Goal: Information Seeking & Learning: Learn about a topic

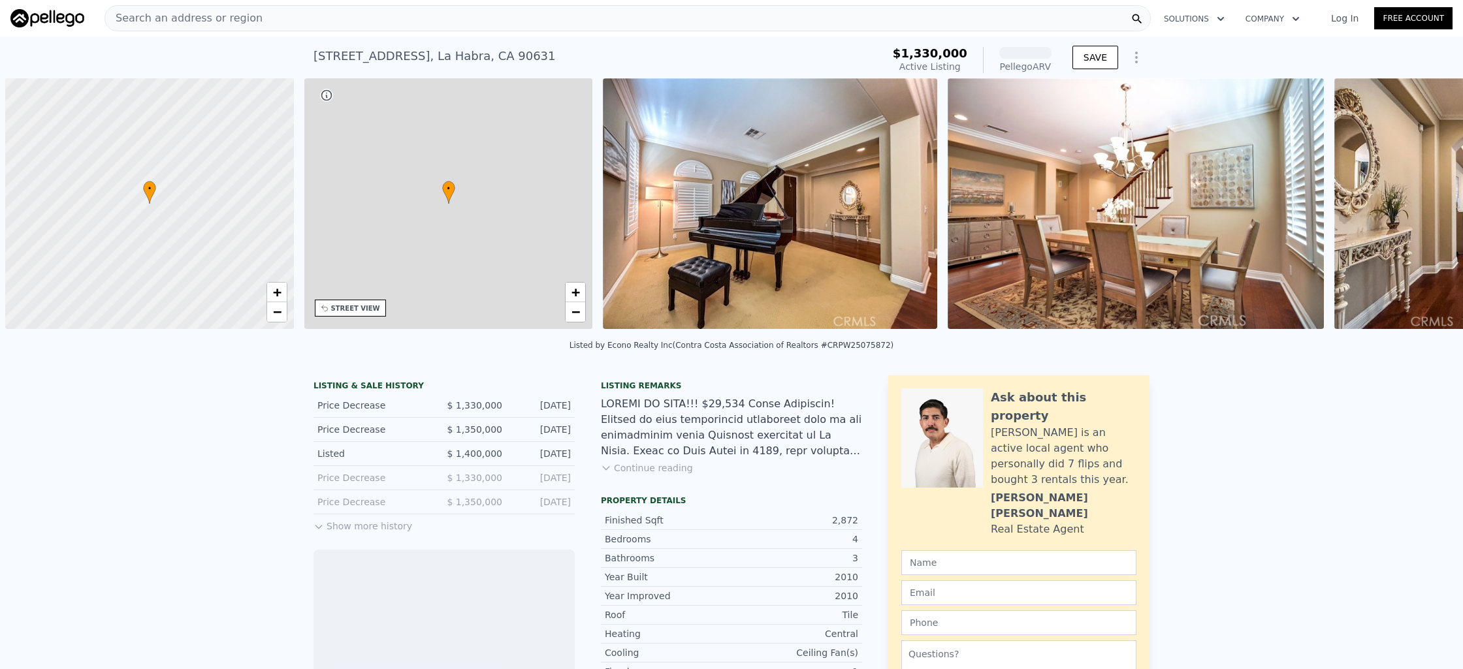
scroll to position [0, 5]
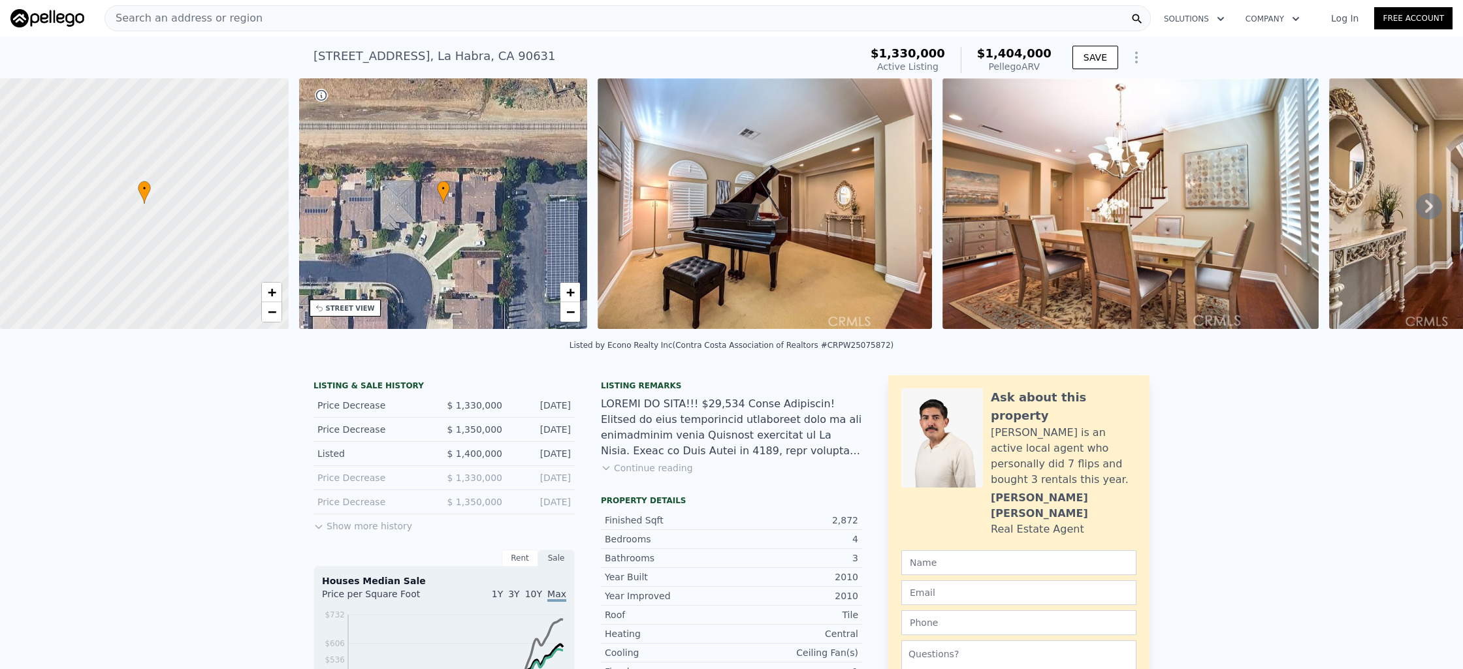
click at [475, 21] on div "Search an address or region" at bounding box center [627, 18] width 1046 height 26
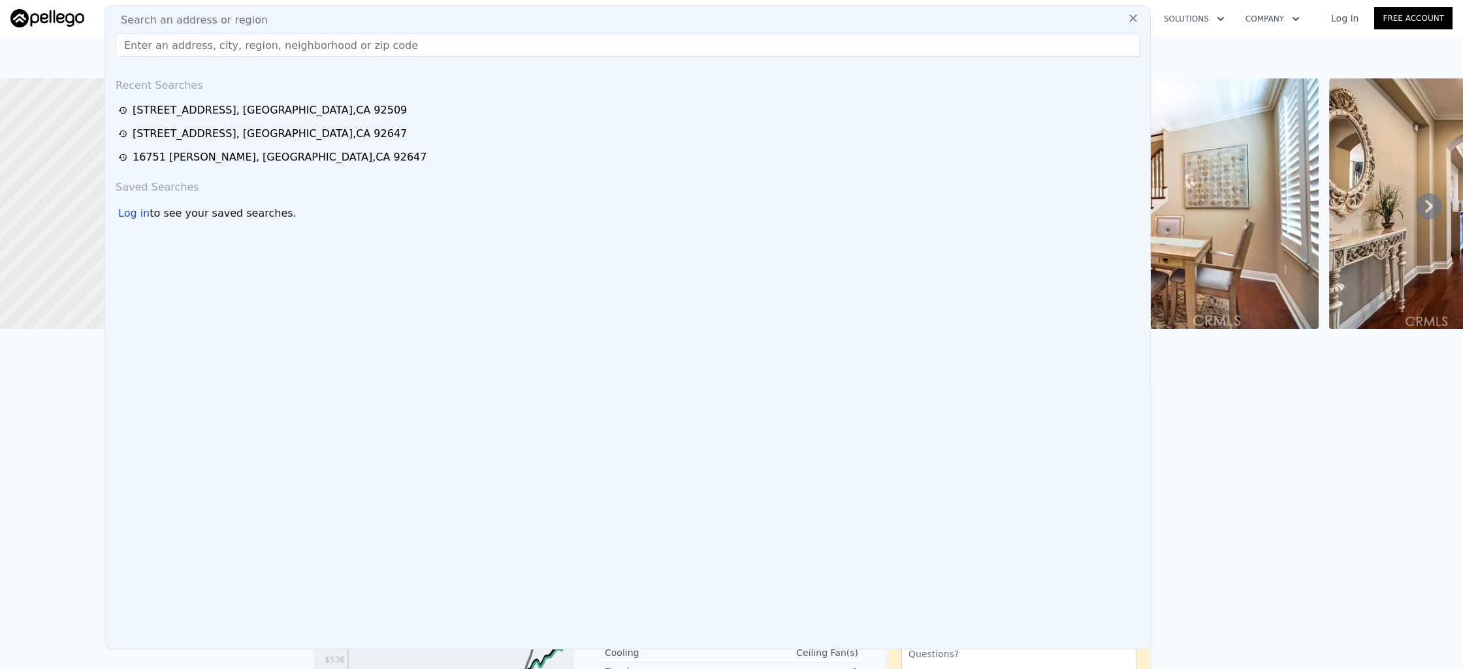
click at [475, 21] on div "Search an address or region" at bounding box center [627, 20] width 1035 height 16
click at [437, 46] on input "text" at bounding box center [628, 45] width 1024 height 24
paste input "[STREET_ADDRESS][PERSON_NAME]"
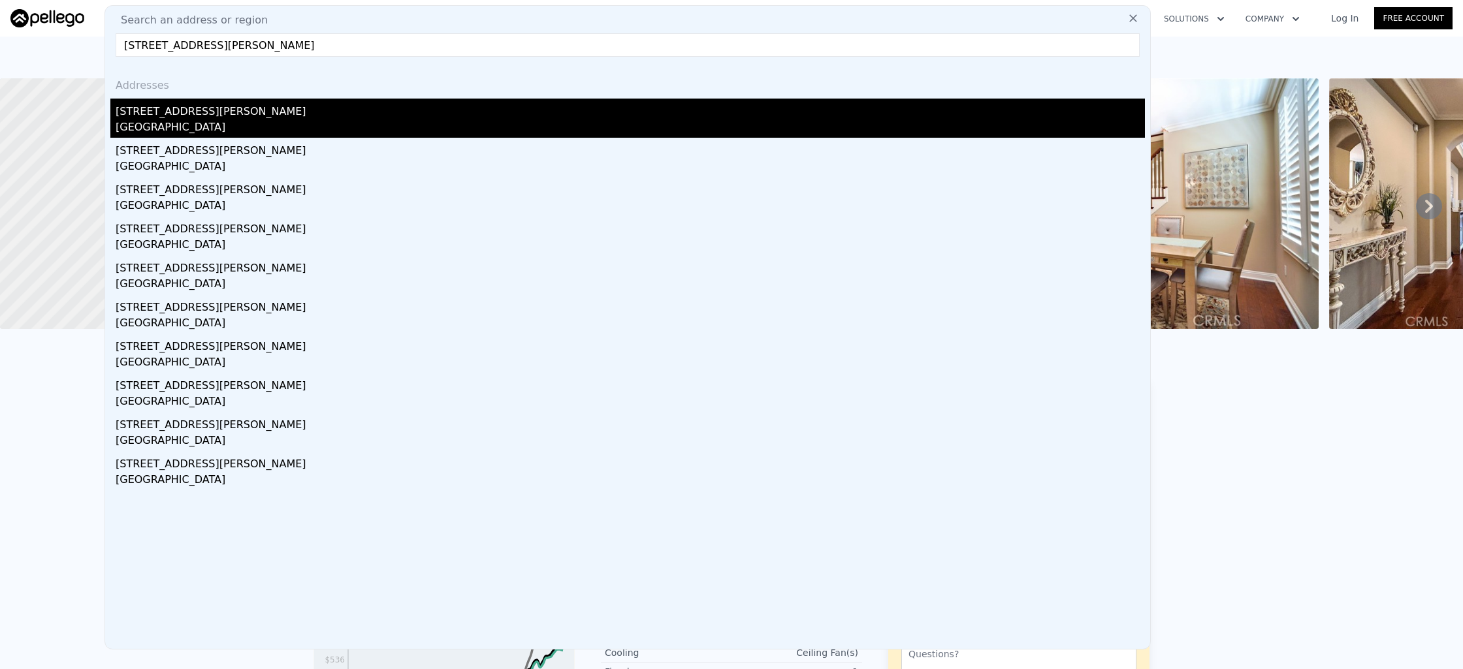
type input "[STREET_ADDRESS][PERSON_NAME]"
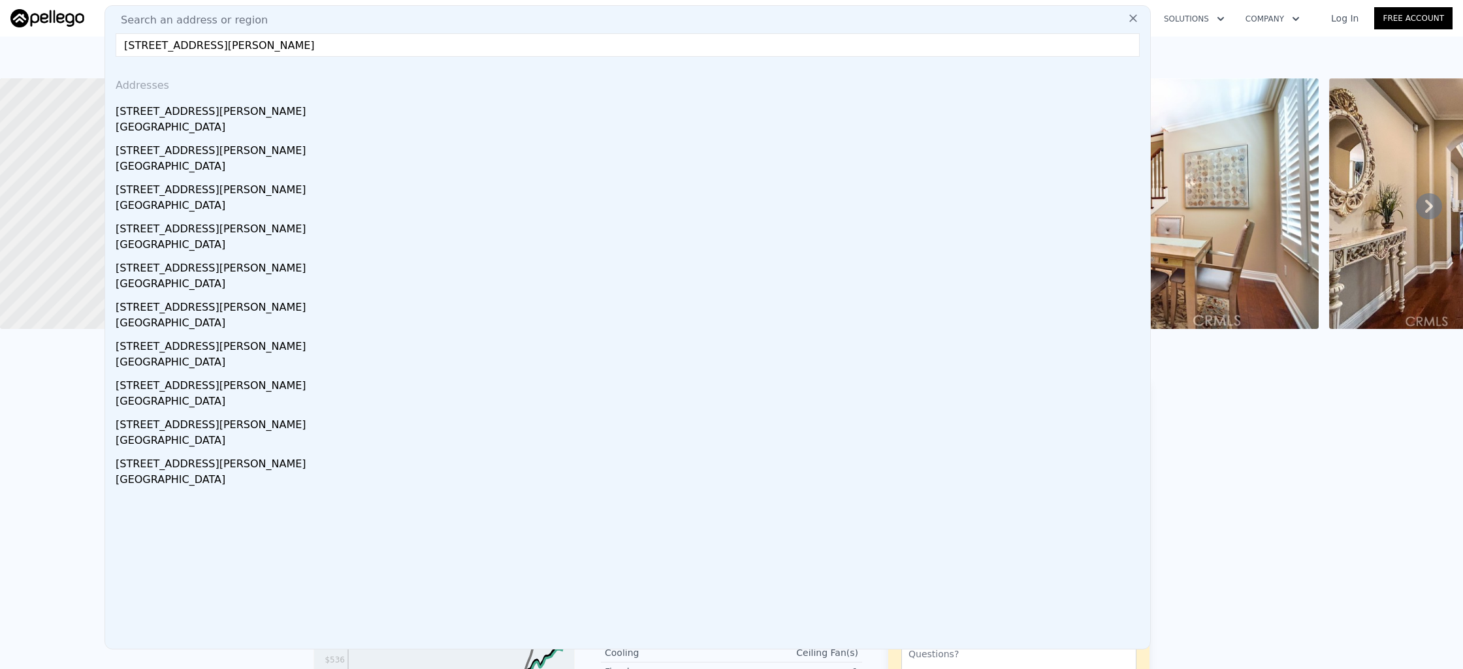
drag, startPoint x: 368, startPoint y: 107, endPoint x: 374, endPoint y: 132, distance: 25.7
click at [368, 113] on div "[STREET_ADDRESS][PERSON_NAME]" at bounding box center [630, 109] width 1029 height 21
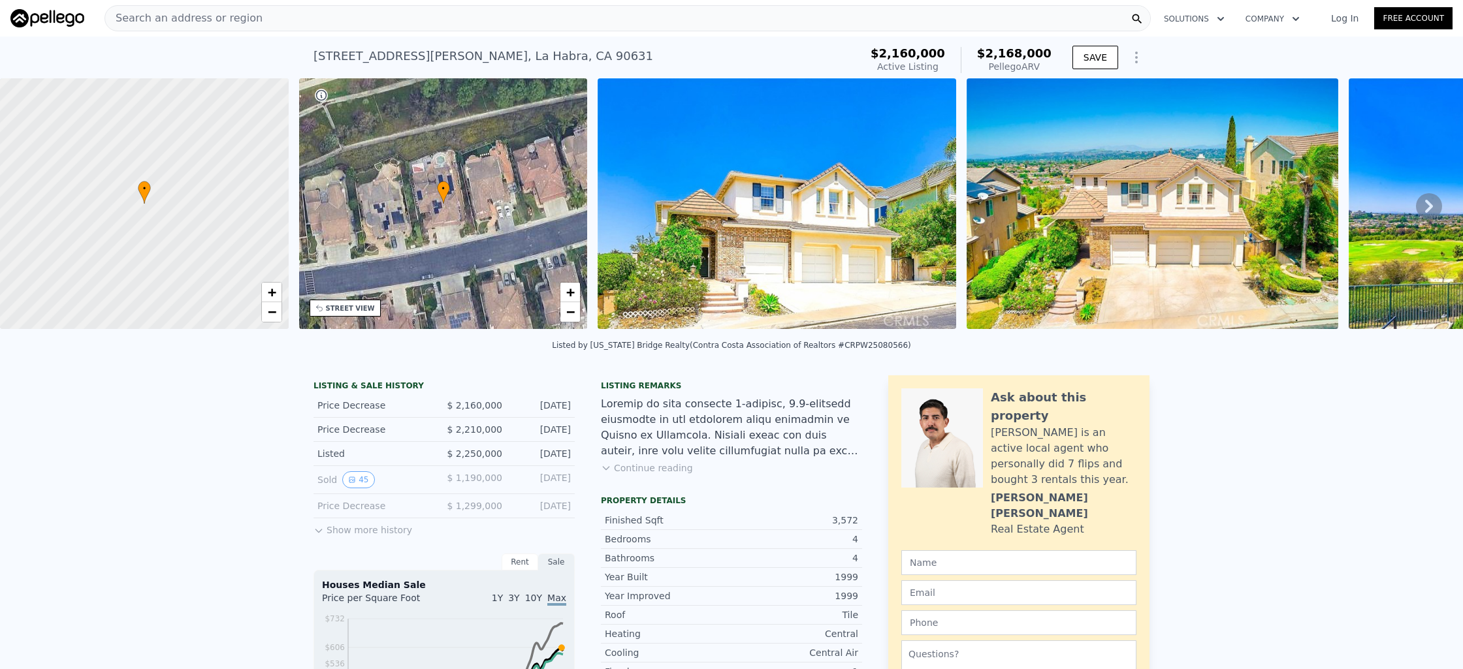
click at [418, 22] on div "Search an address or region" at bounding box center [627, 18] width 1046 height 26
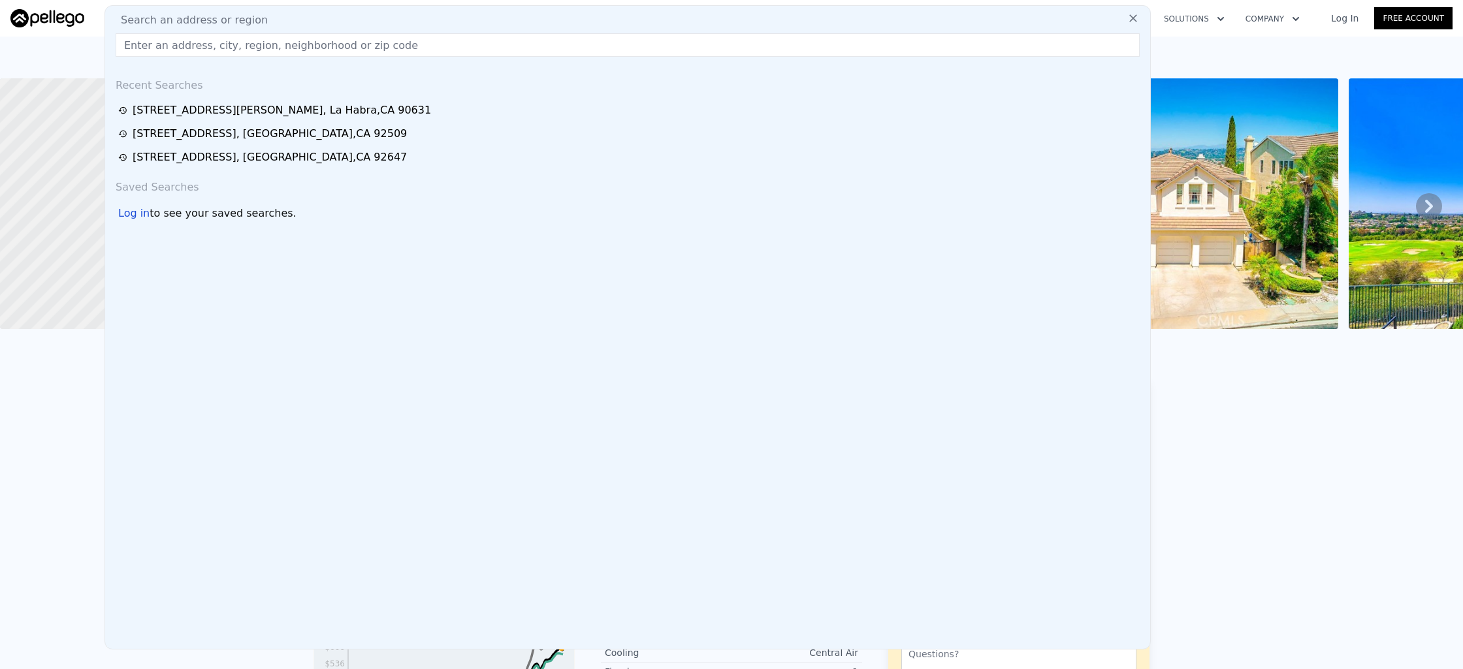
click at [419, 19] on div "Search an address or region" at bounding box center [627, 20] width 1035 height 16
click at [398, 46] on input "text" at bounding box center [628, 45] width 1024 height 24
paste input "[STREET_ADDRESS]"
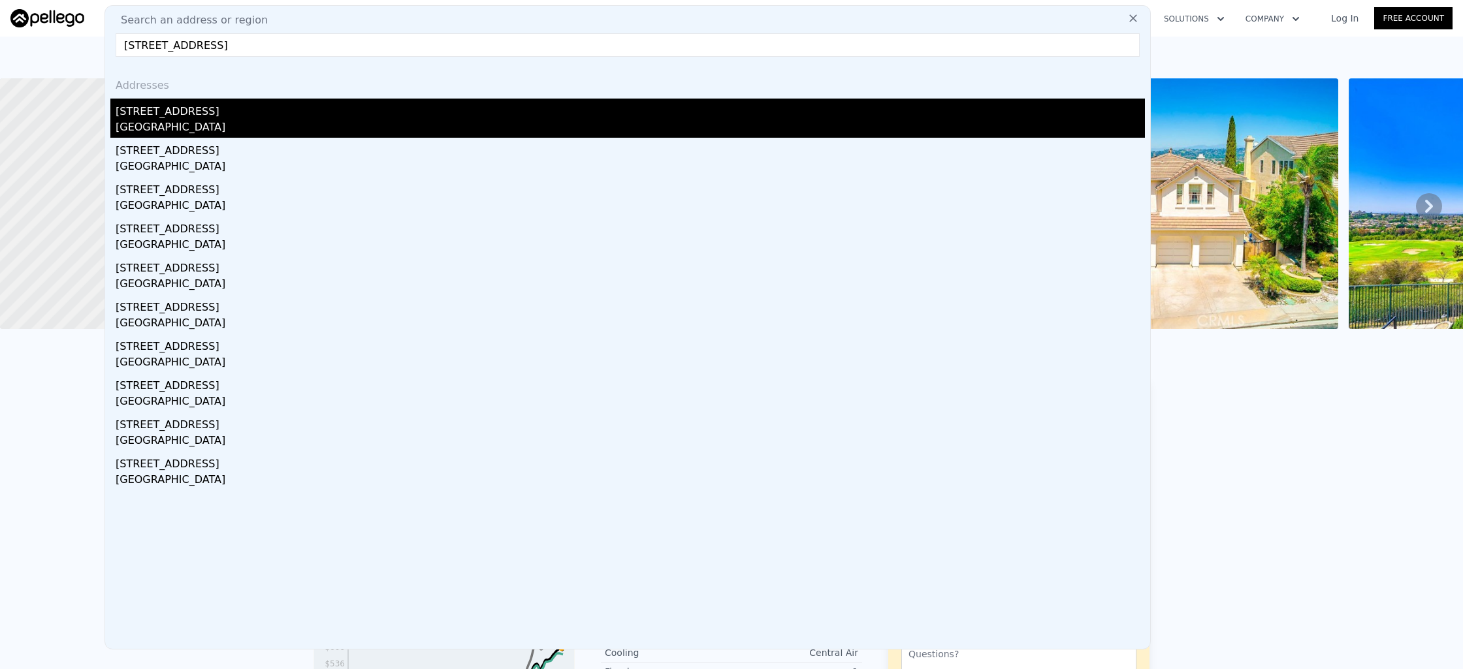
type input "[STREET_ADDRESS]"
click at [313, 108] on div "[STREET_ADDRESS]" at bounding box center [630, 109] width 1029 height 21
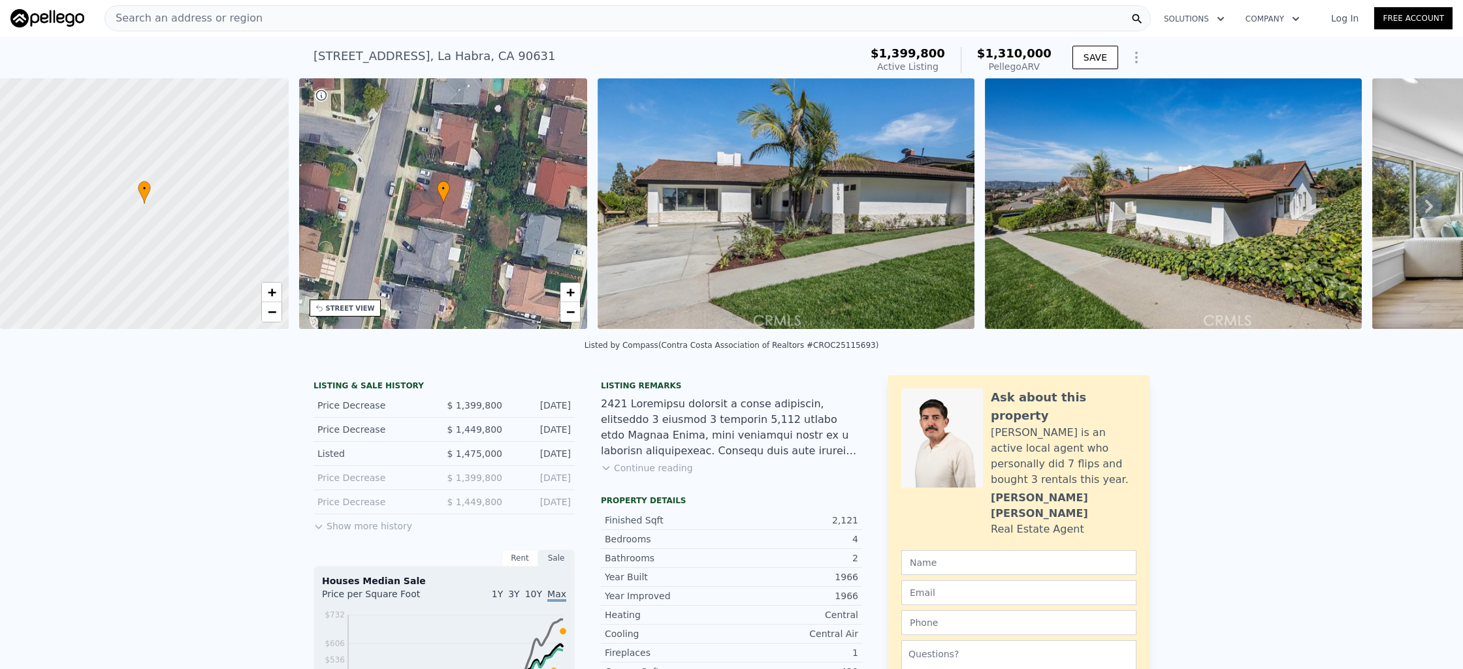
click at [250, 29] on div "Search an address or region" at bounding box center [627, 18] width 1046 height 26
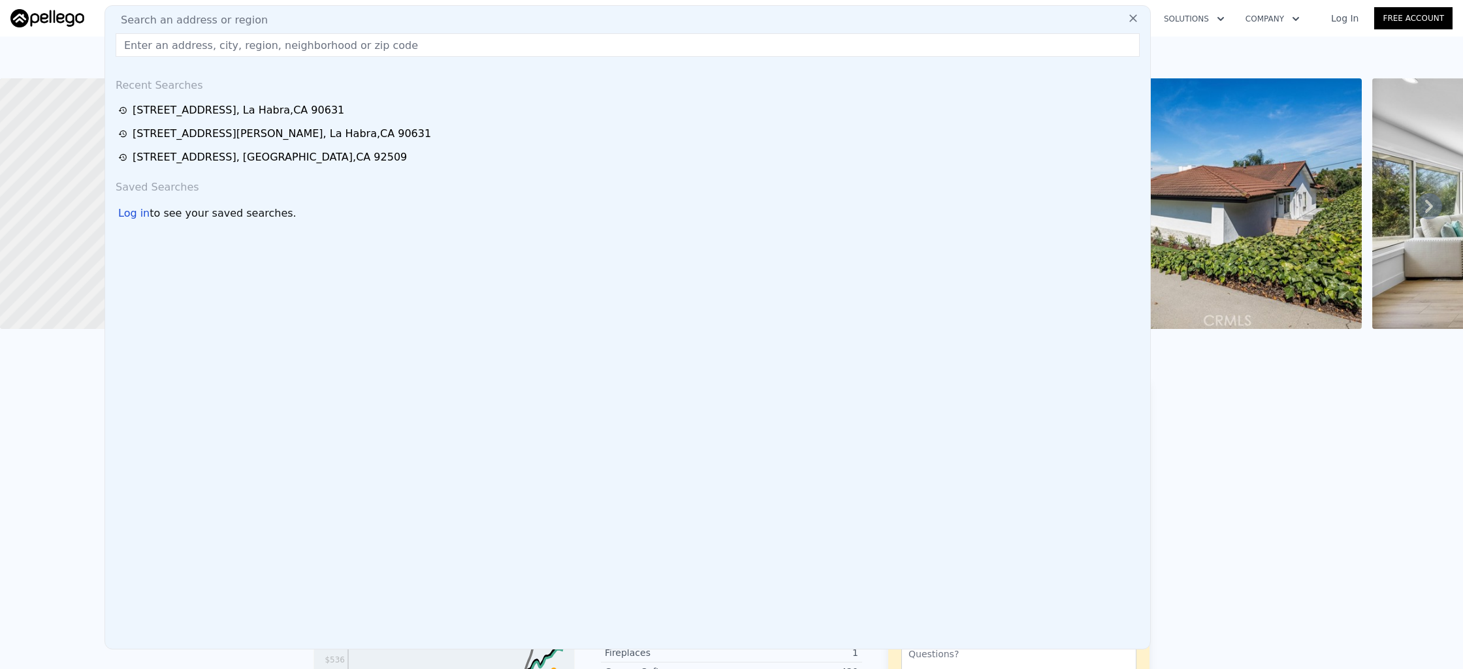
click at [253, 23] on span "Search an address or region" at bounding box center [188, 20] width 157 height 16
click at [242, 46] on input "text" at bounding box center [628, 45] width 1024 height 24
paste input "[STREET_ADDRESS]"
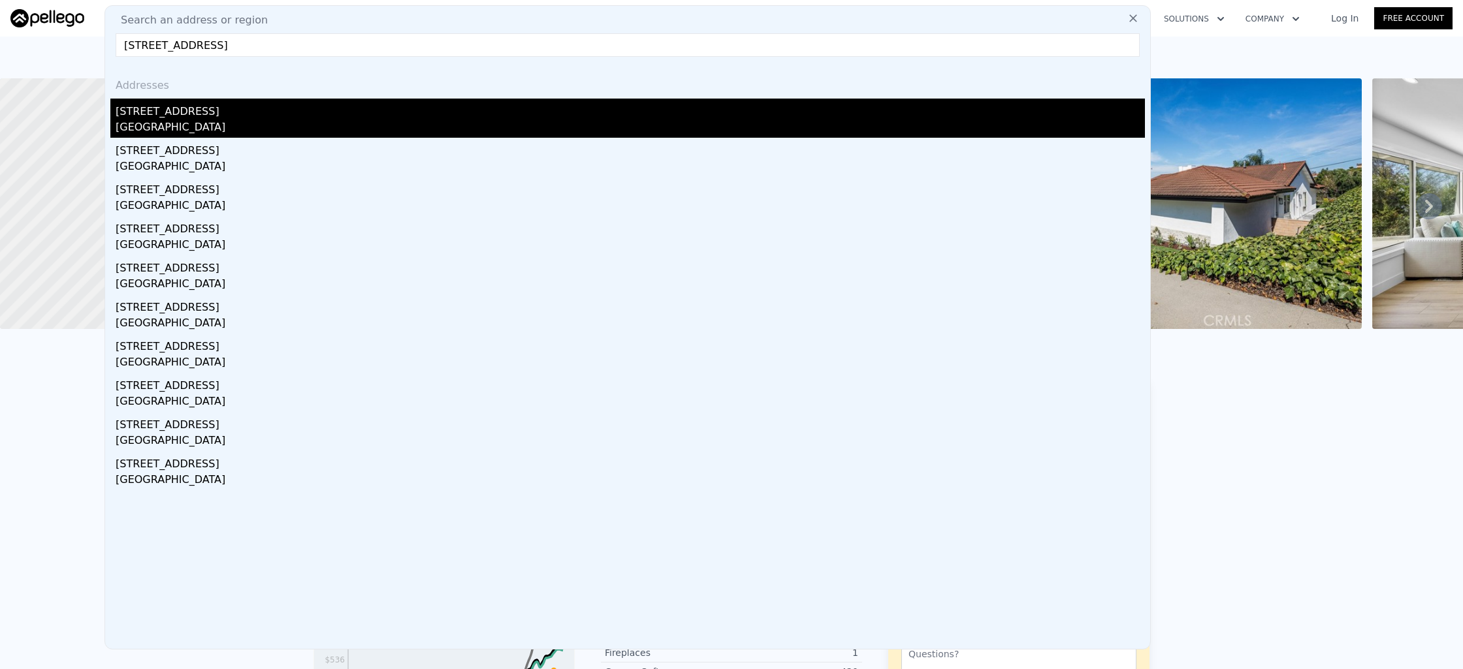
type input "[STREET_ADDRESS]"
click at [233, 102] on div "[STREET_ADDRESS]" at bounding box center [630, 109] width 1029 height 21
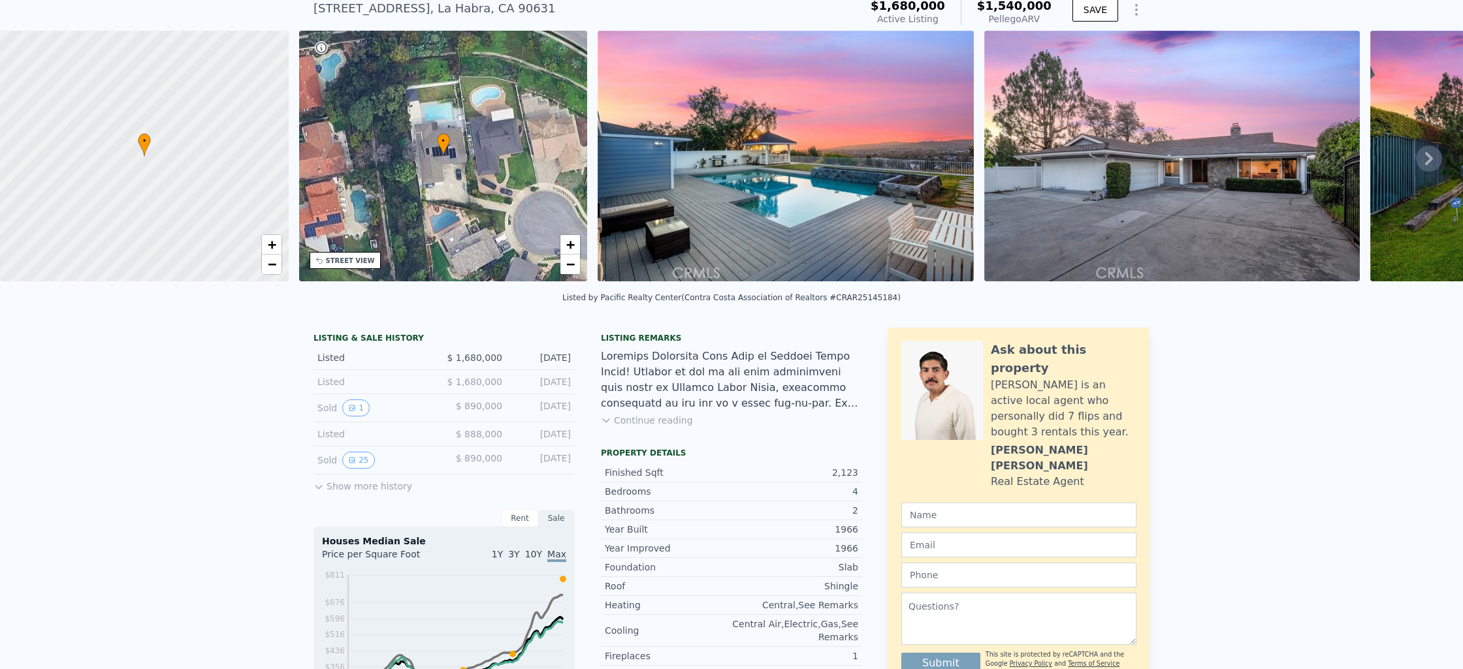
scroll to position [5, 0]
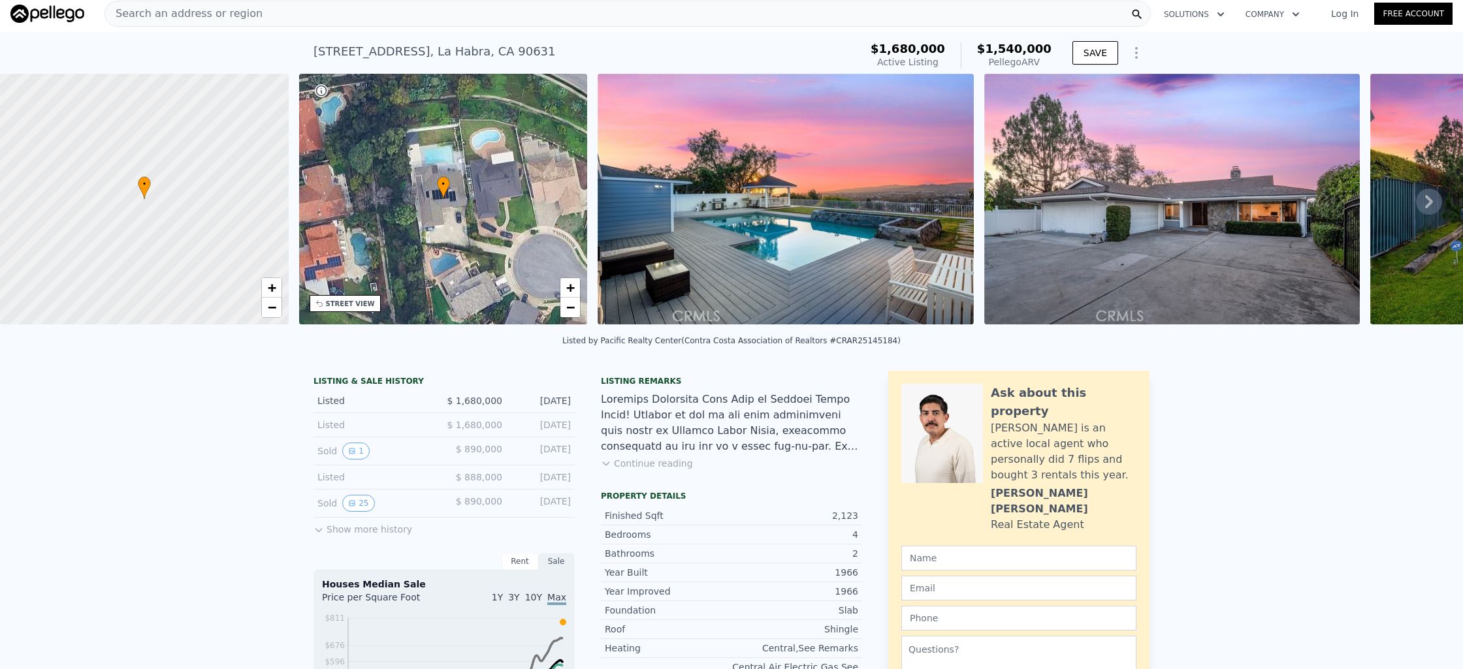
click at [439, 18] on div "Search an address or region" at bounding box center [627, 14] width 1046 height 26
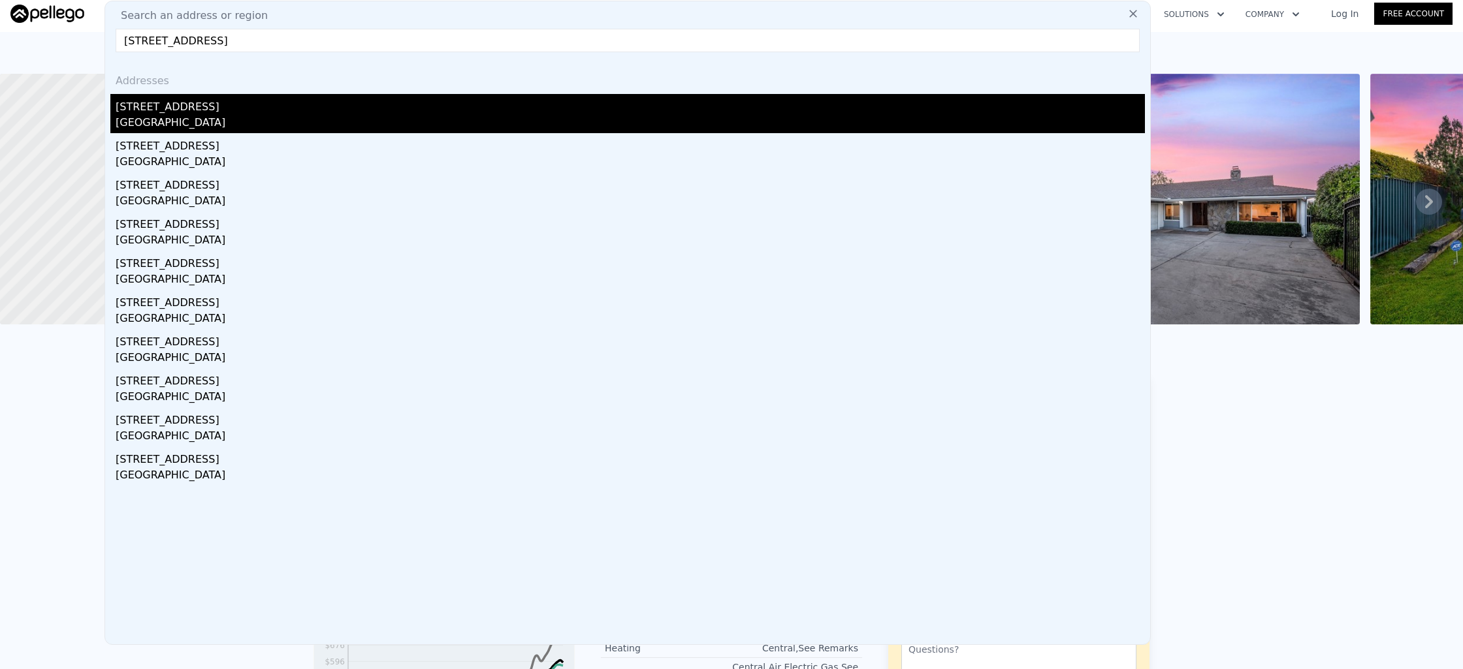
type input "[STREET_ADDRESS]"
click at [375, 97] on div "[STREET_ADDRESS]" at bounding box center [630, 104] width 1029 height 21
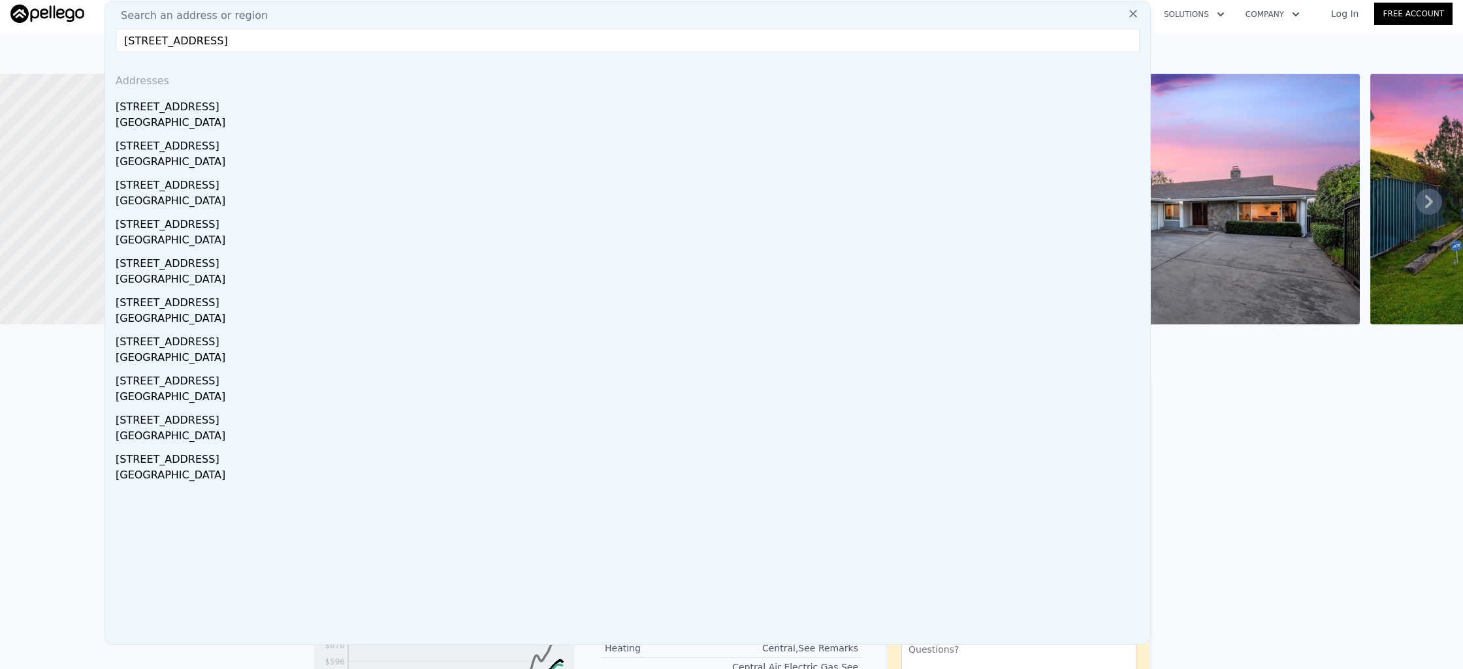
type input "4"
type input "1936"
type input "2636"
type input "5490"
type input "10650"
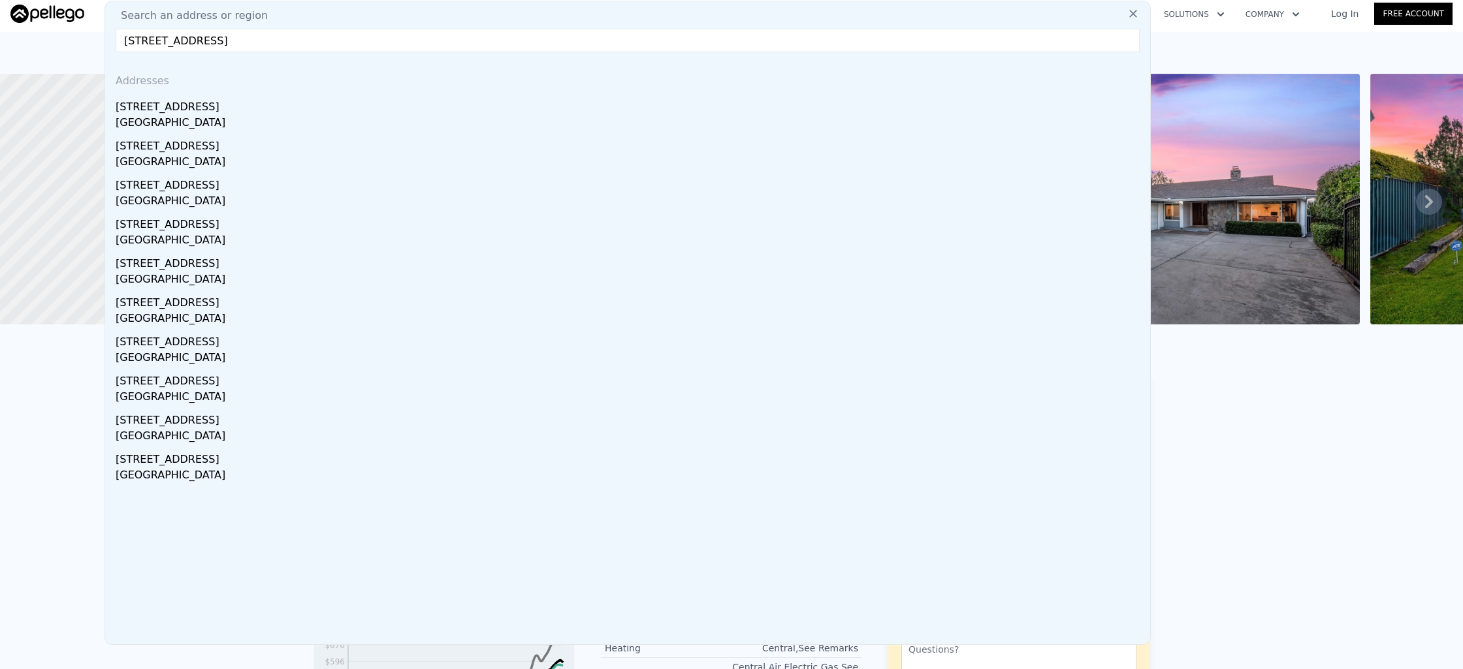
checkbox input "false"
type input "$ 1,310,000"
type input "7"
type input "-$ 273,648"
